Goal: Navigation & Orientation: Find specific page/section

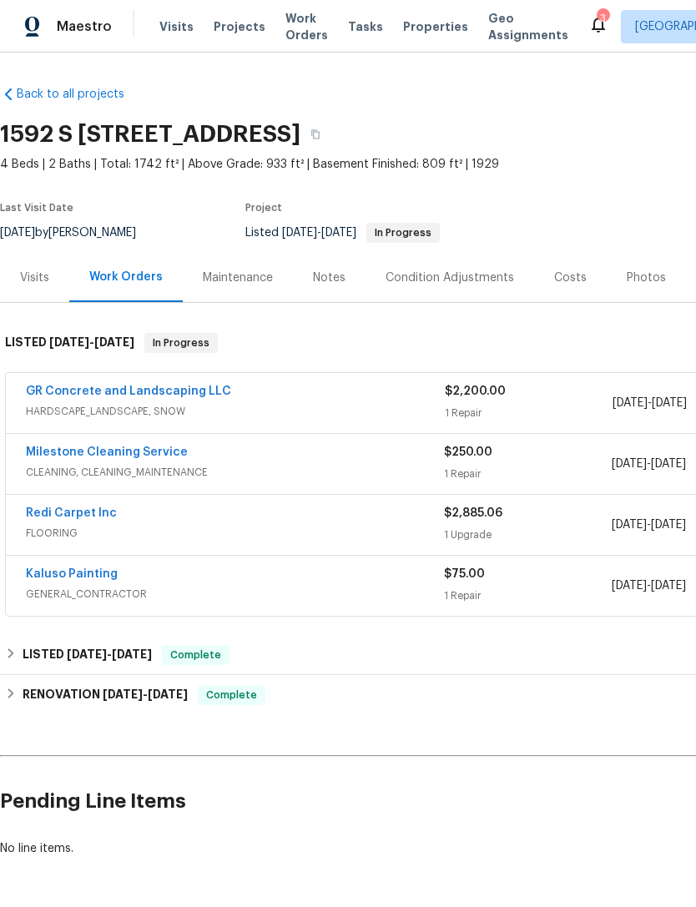
click at [192, 386] on link "GR Concrete and Landscaping LLC" at bounding box center [128, 392] width 205 height 12
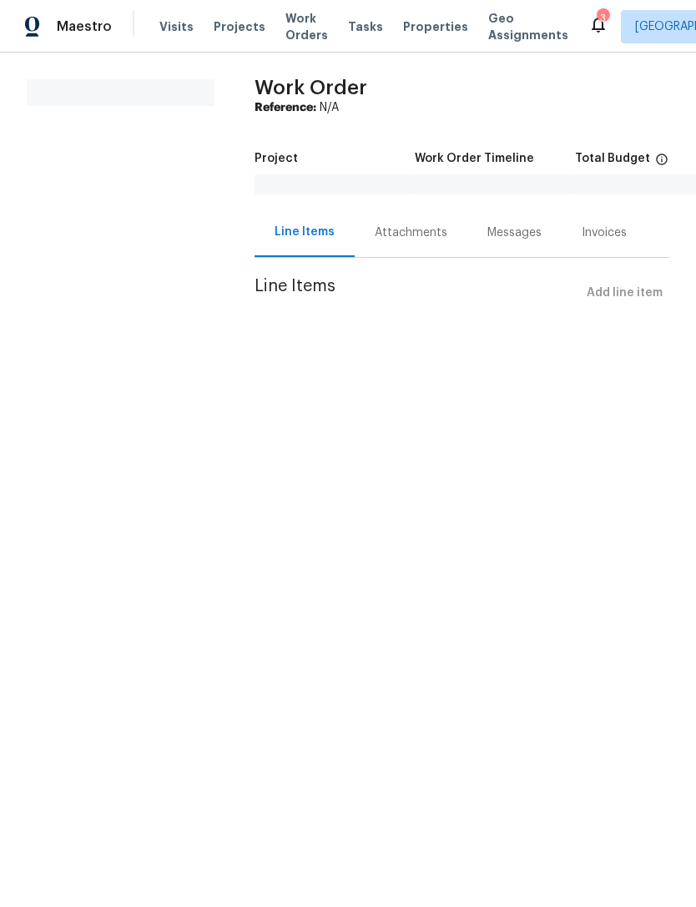
click at [588, 15] on icon at bounding box center [598, 24] width 20 height 20
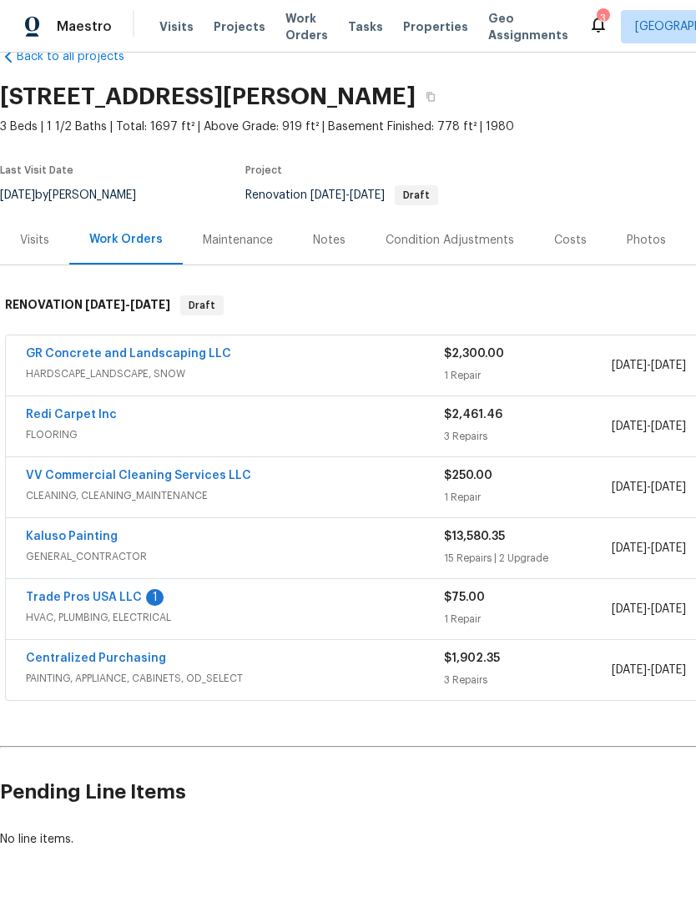
scroll to position [38, 0]
click at [435, 101] on icon "button" at bounding box center [431, 97] width 8 height 9
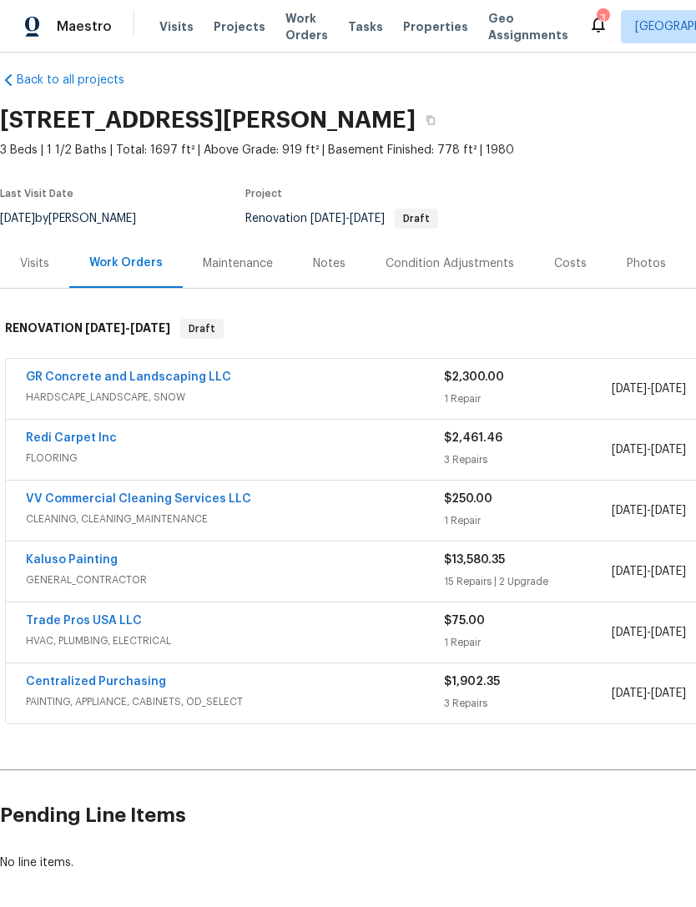
scroll to position [15, 0]
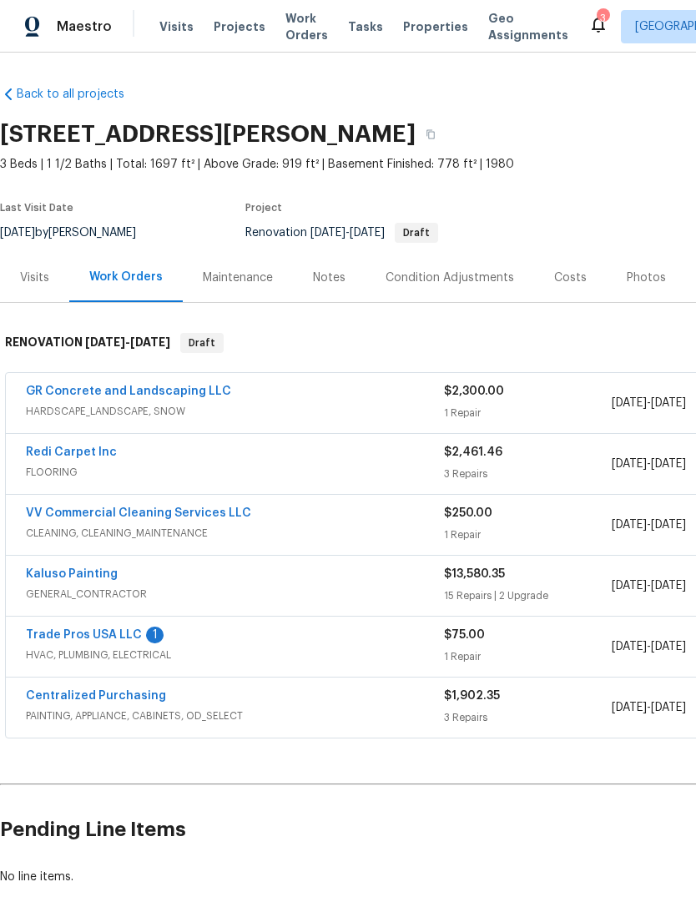
click at [254, 408] on span "HARDSCAPE_LANDSCAPE, SNOW" at bounding box center [235, 411] width 418 height 17
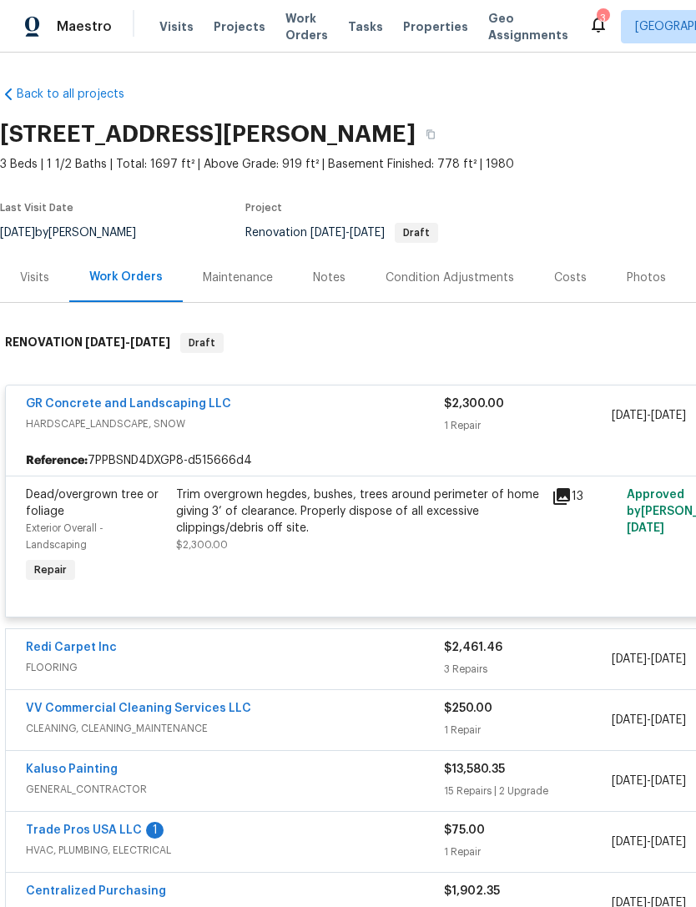
click at [182, 405] on link "GR Concrete and Landscaping LLC" at bounding box center [128, 404] width 205 height 12
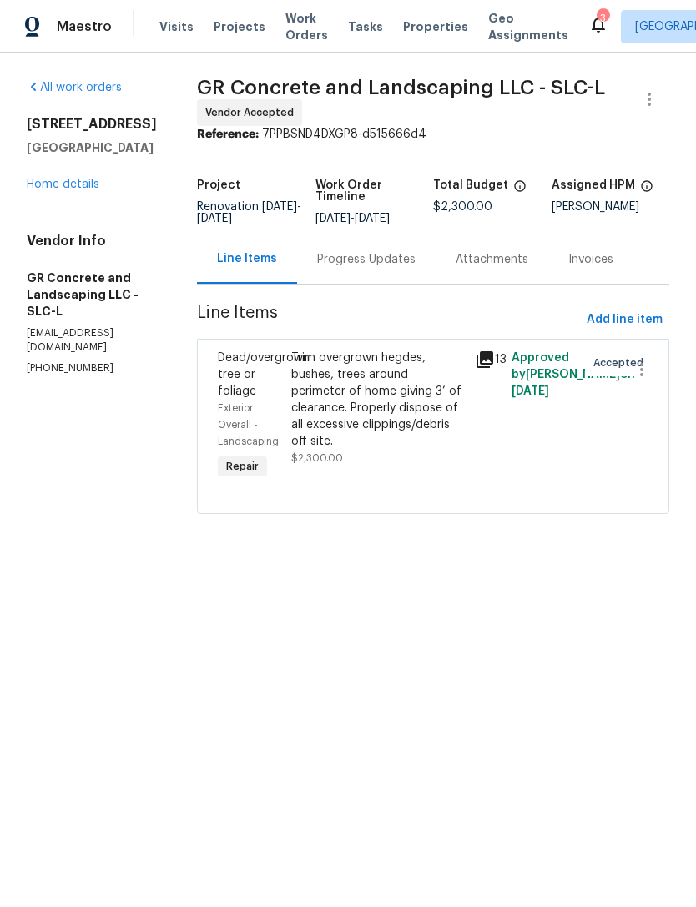
click at [600, 268] on div "Invoices" at bounding box center [590, 259] width 45 height 17
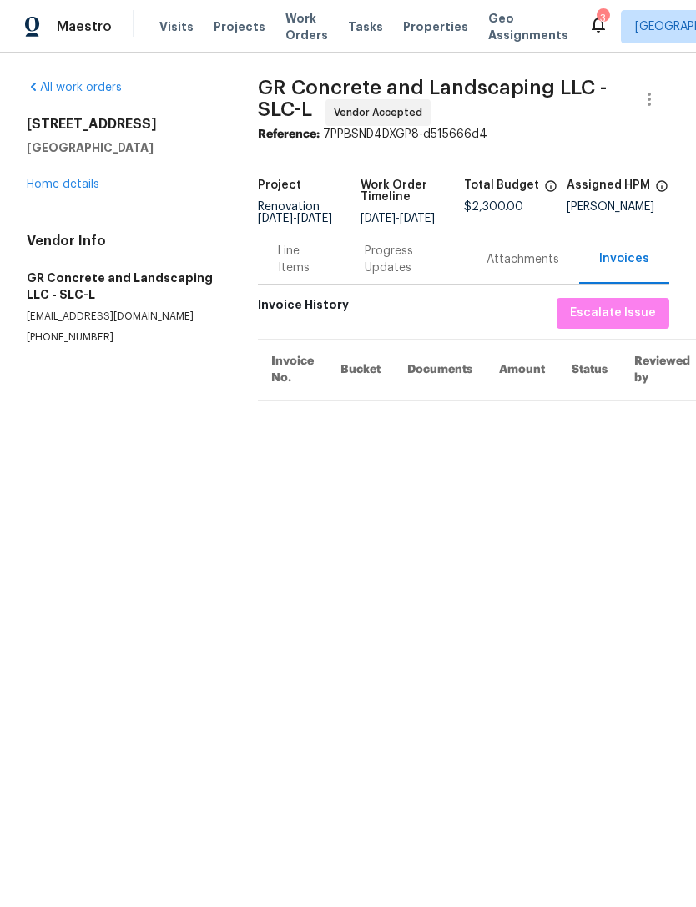
click at [535, 268] on div "Attachments" at bounding box center [523, 259] width 73 height 17
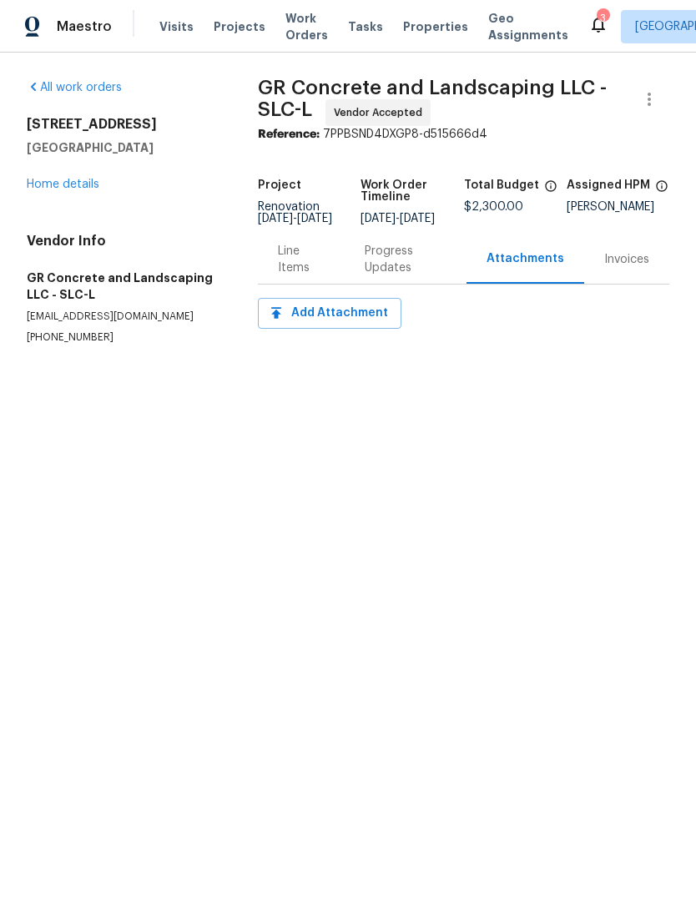
click at [396, 270] on div "Progress Updates" at bounding box center [406, 259] width 82 height 33
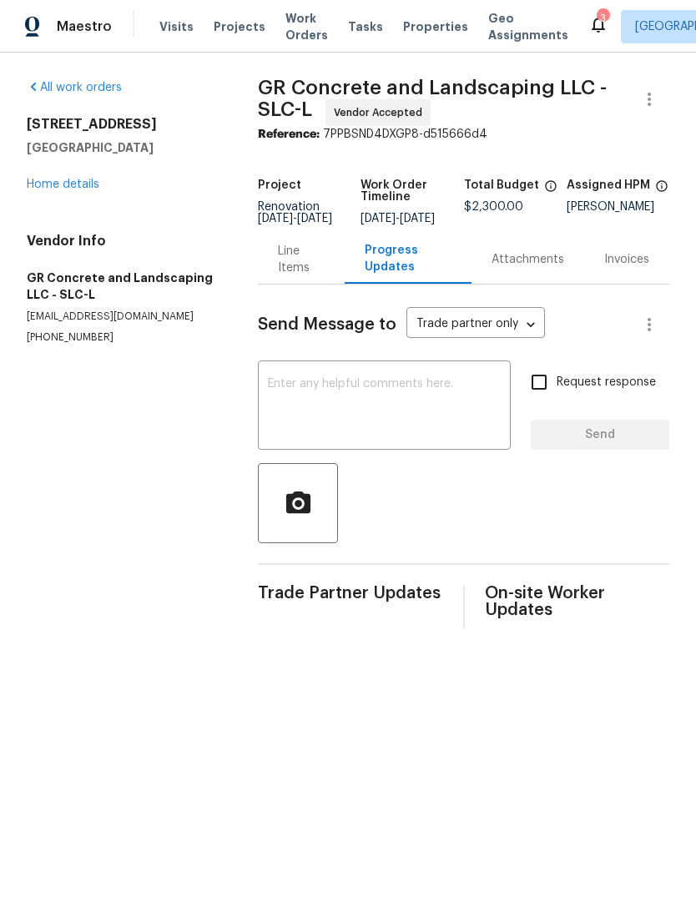
click at [305, 276] on div "Line Items" at bounding box center [301, 259] width 47 height 33
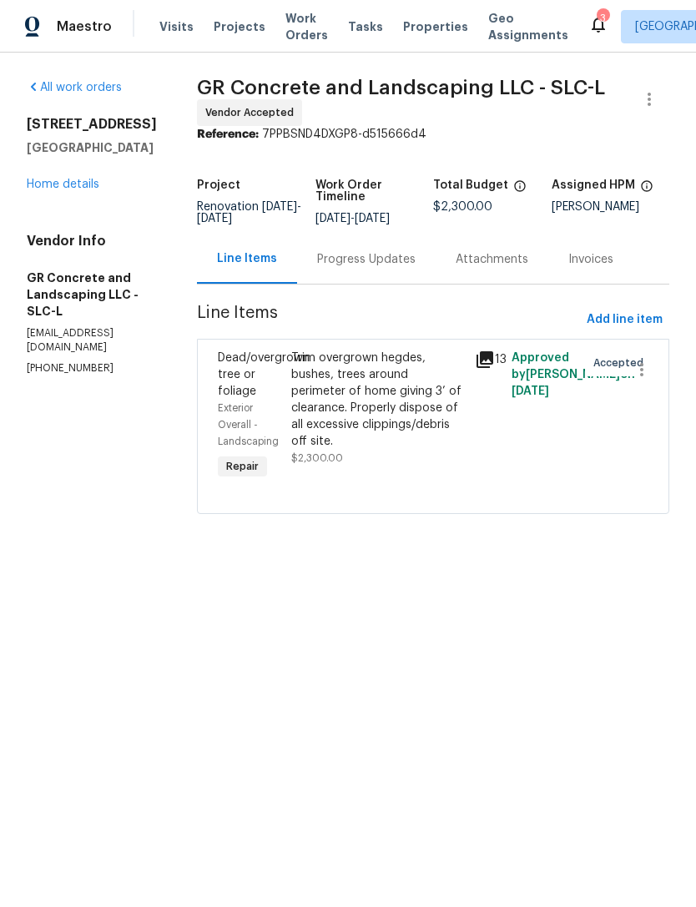
click at [90, 190] on link "Home details" at bounding box center [63, 185] width 73 height 12
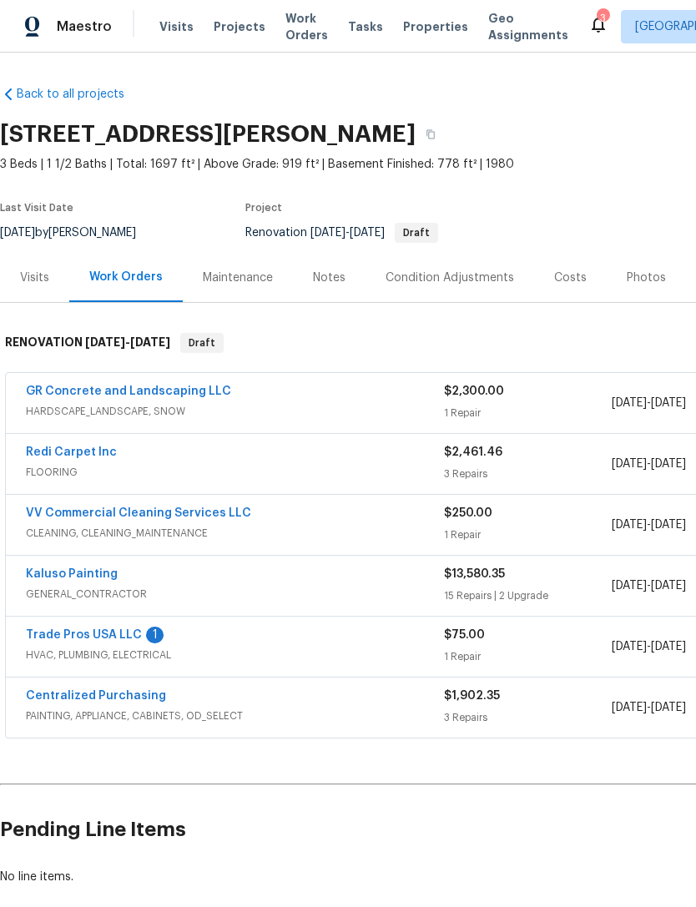
click at [89, 634] on link "Trade Pros USA LLC" at bounding box center [84, 635] width 116 height 12
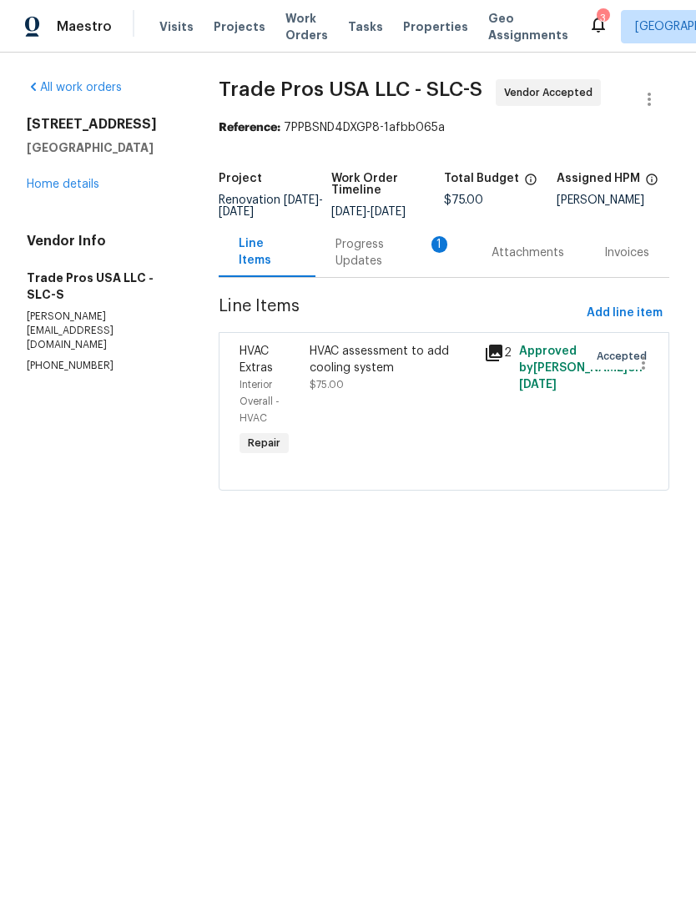
click at [364, 270] on div "Progress Updates 1" at bounding box center [394, 252] width 116 height 33
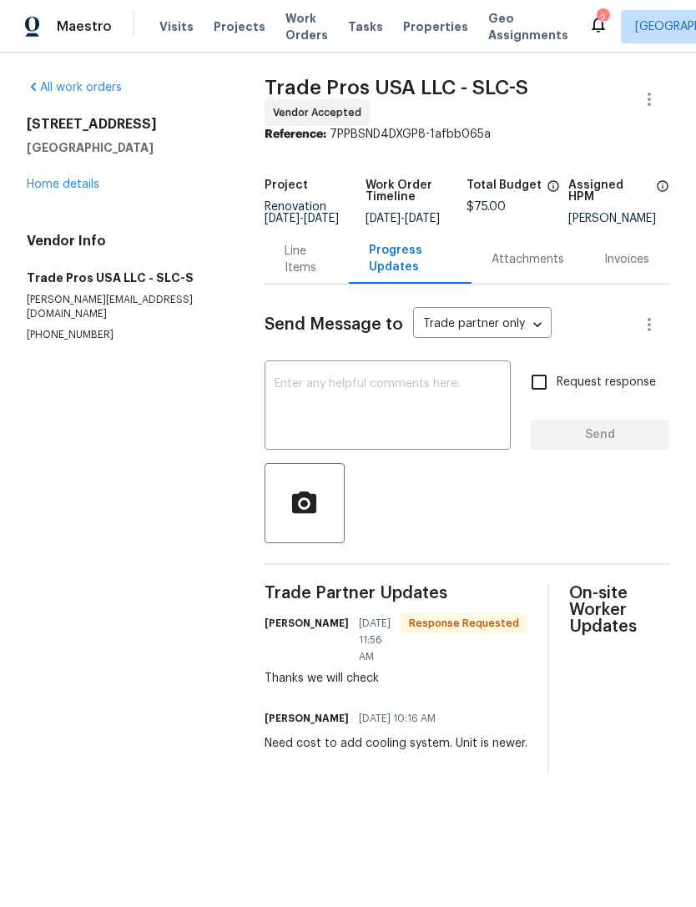
click at [70, 179] on link "Home details" at bounding box center [63, 185] width 73 height 12
